Goal: Use online tool/utility: Use online tool/utility

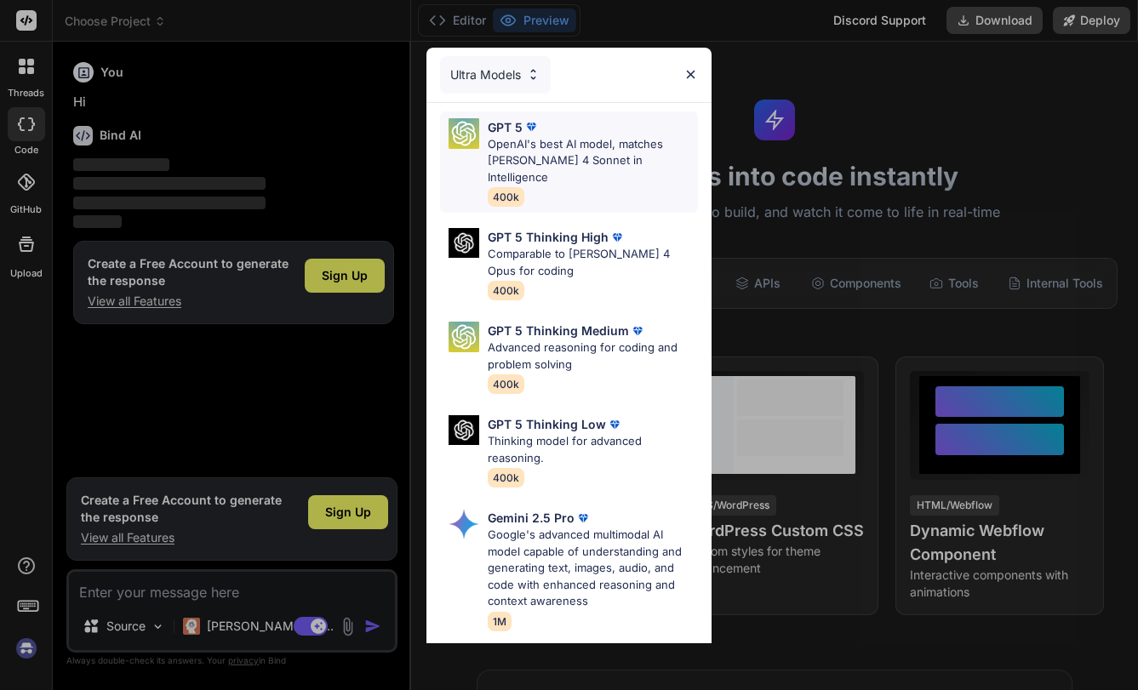
click at [584, 152] on p "OpenAI's best AI model, matches [PERSON_NAME] 4 Sonnet in Intelligence" at bounding box center [592, 161] width 209 height 50
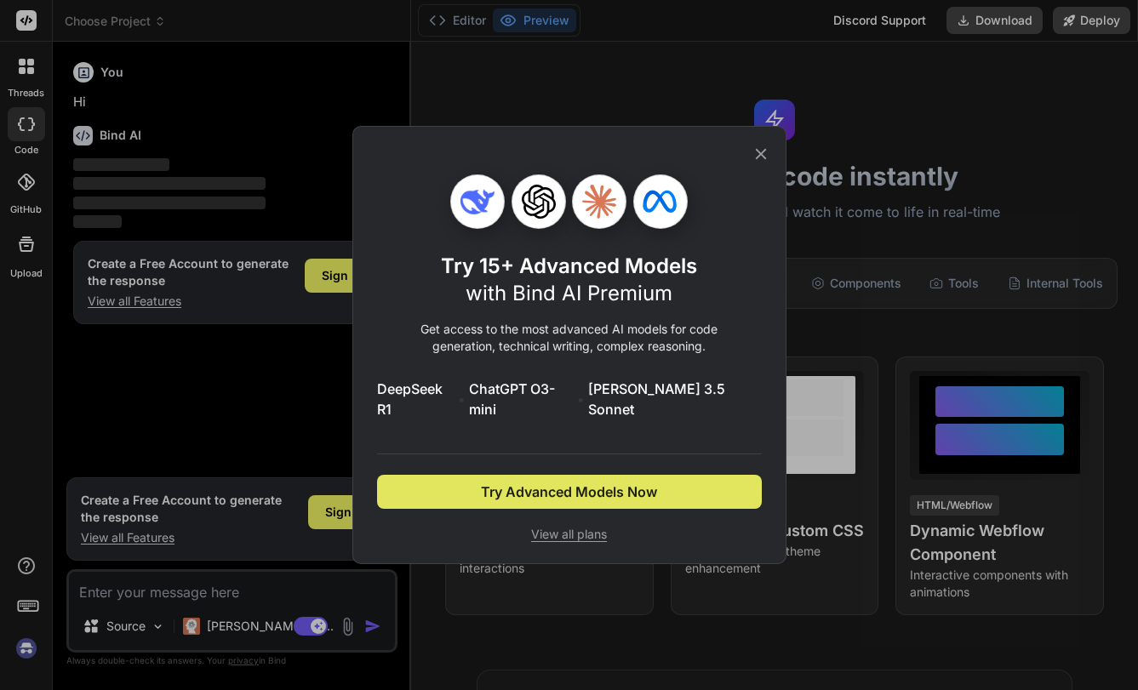
click at [614, 482] on span "Try Advanced Models Now" at bounding box center [569, 492] width 176 height 20
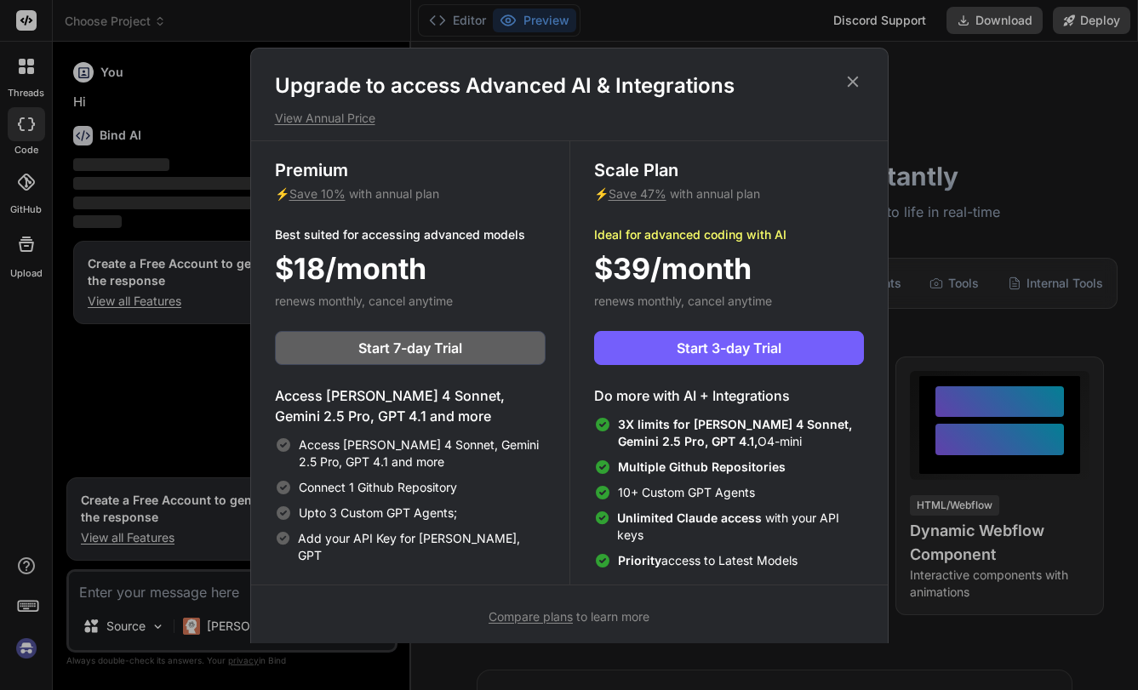
scroll to position [8, 0]
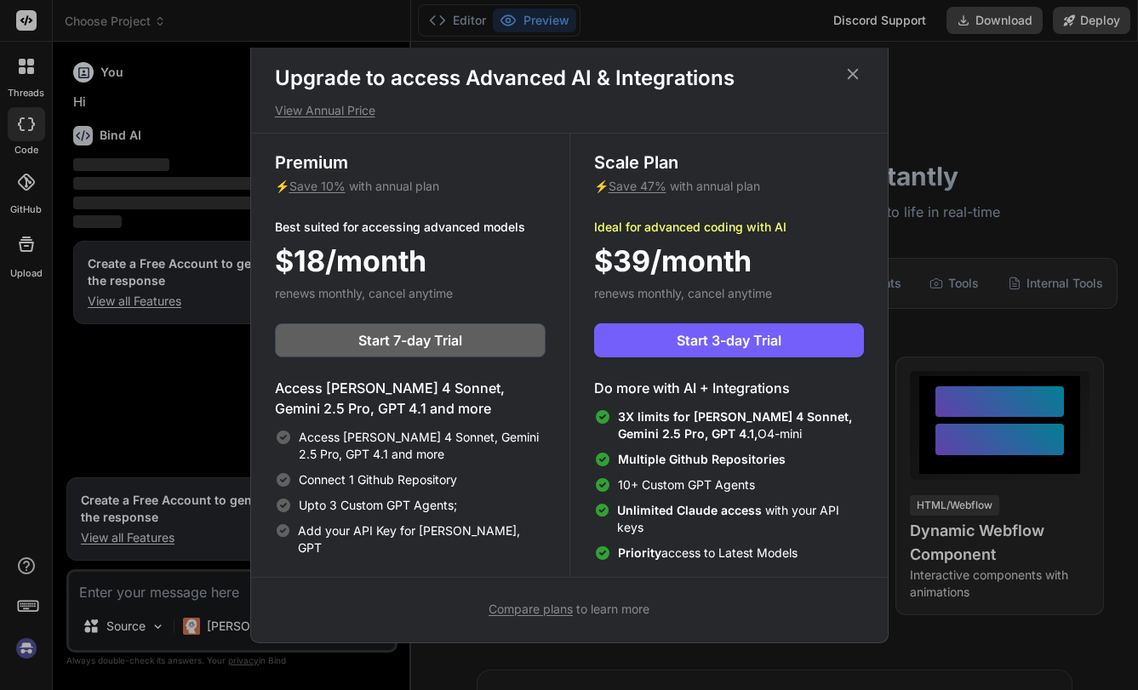
click at [855, 69] on icon at bounding box center [853, 74] width 19 height 19
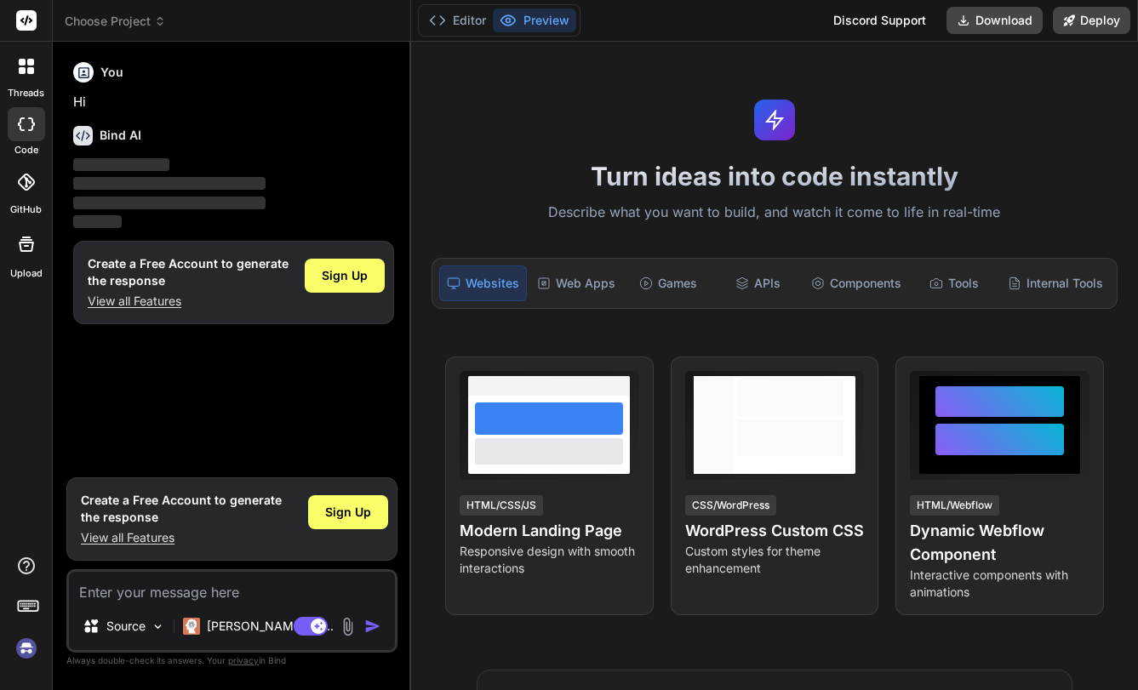
click at [26, 73] on icon at bounding box center [26, 66] width 15 height 15
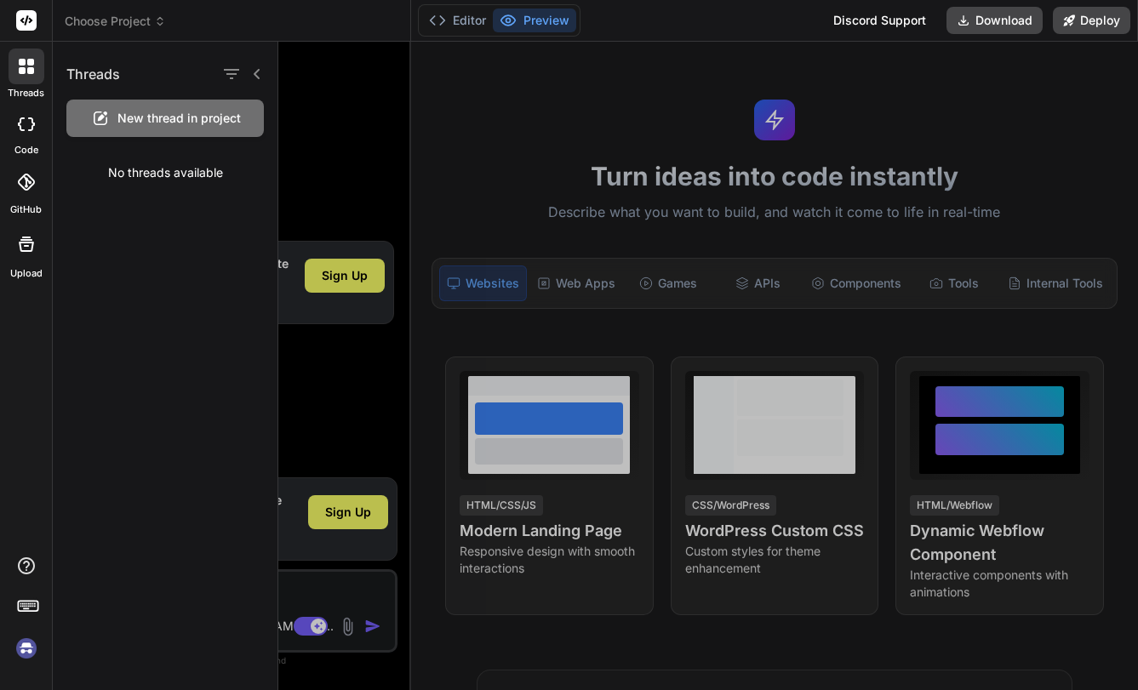
click at [31, 129] on icon at bounding box center [31, 124] width 7 height 14
type textarea "x"
